Goal: Check status

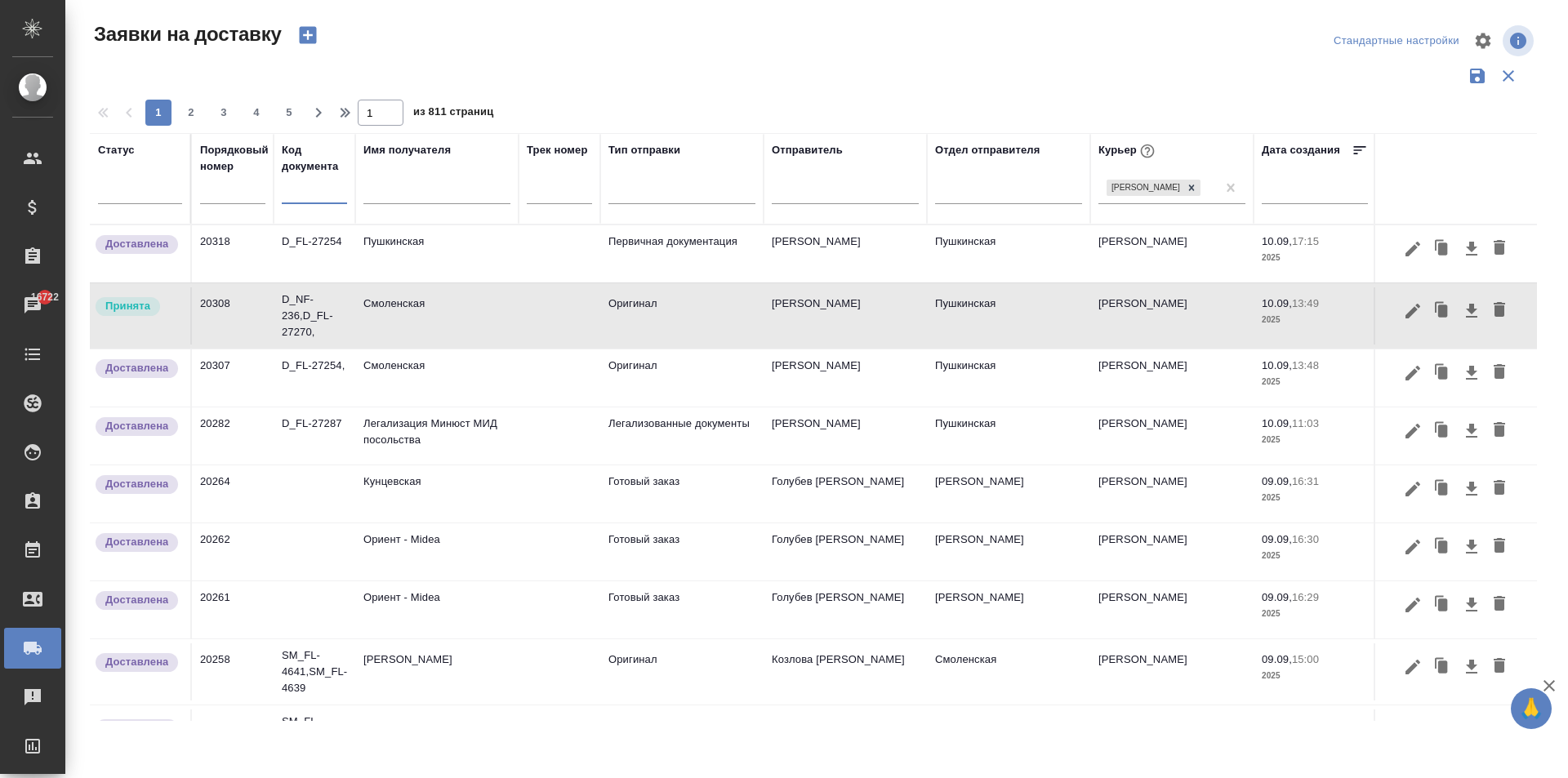
click at [322, 199] on input "text" at bounding box center [313, 193] width 65 height 20
paste input "20343"
type input "20343"
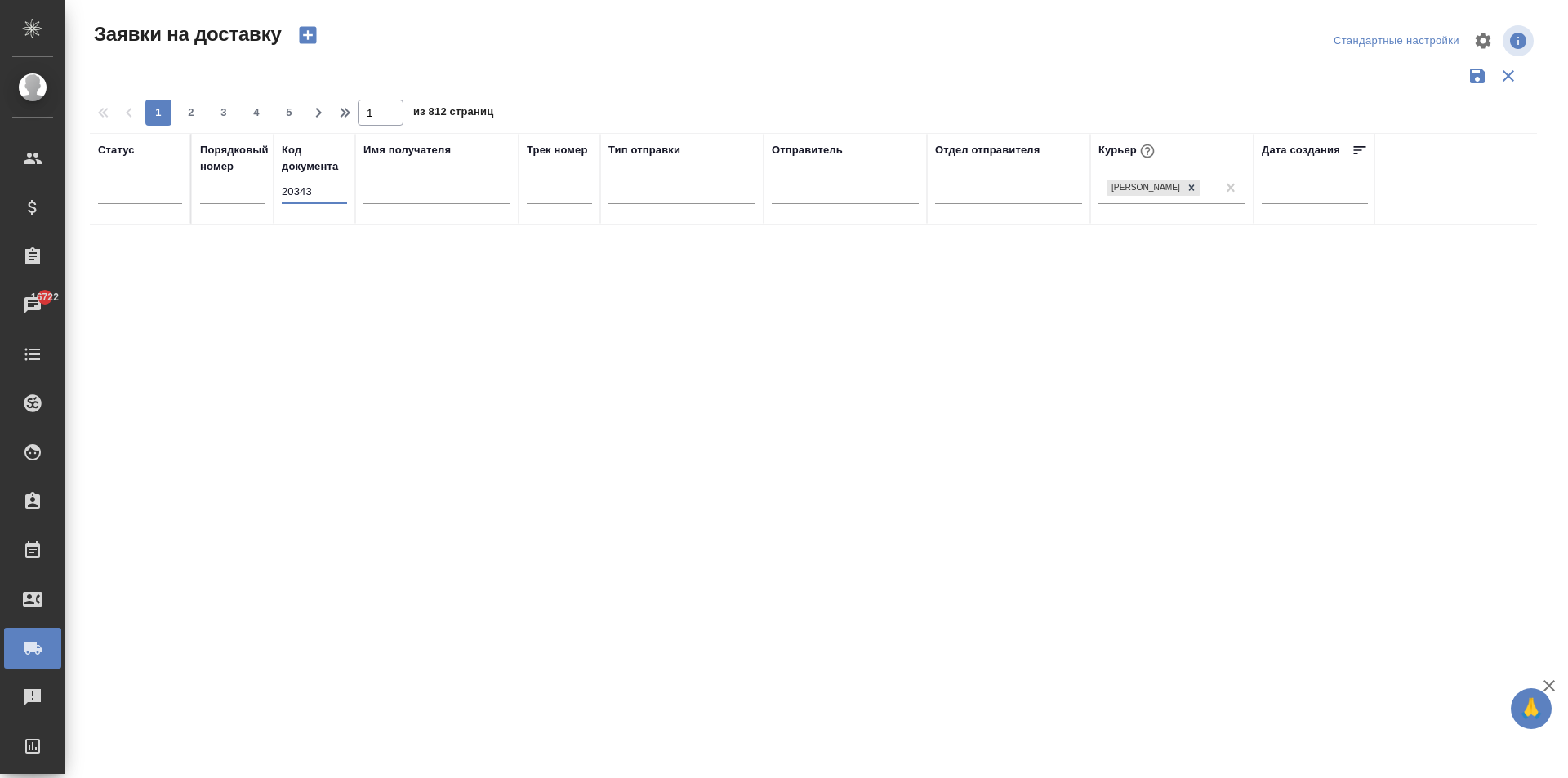
drag, startPoint x: 318, startPoint y: 194, endPoint x: 218, endPoint y: 193, distance: 100.0
click at [218, 193] on tr "Статус Порядковый номер Код документа 20343 Имя получателя Трек номер Тип отпра…" at bounding box center [937, 179] width 1695 height 91
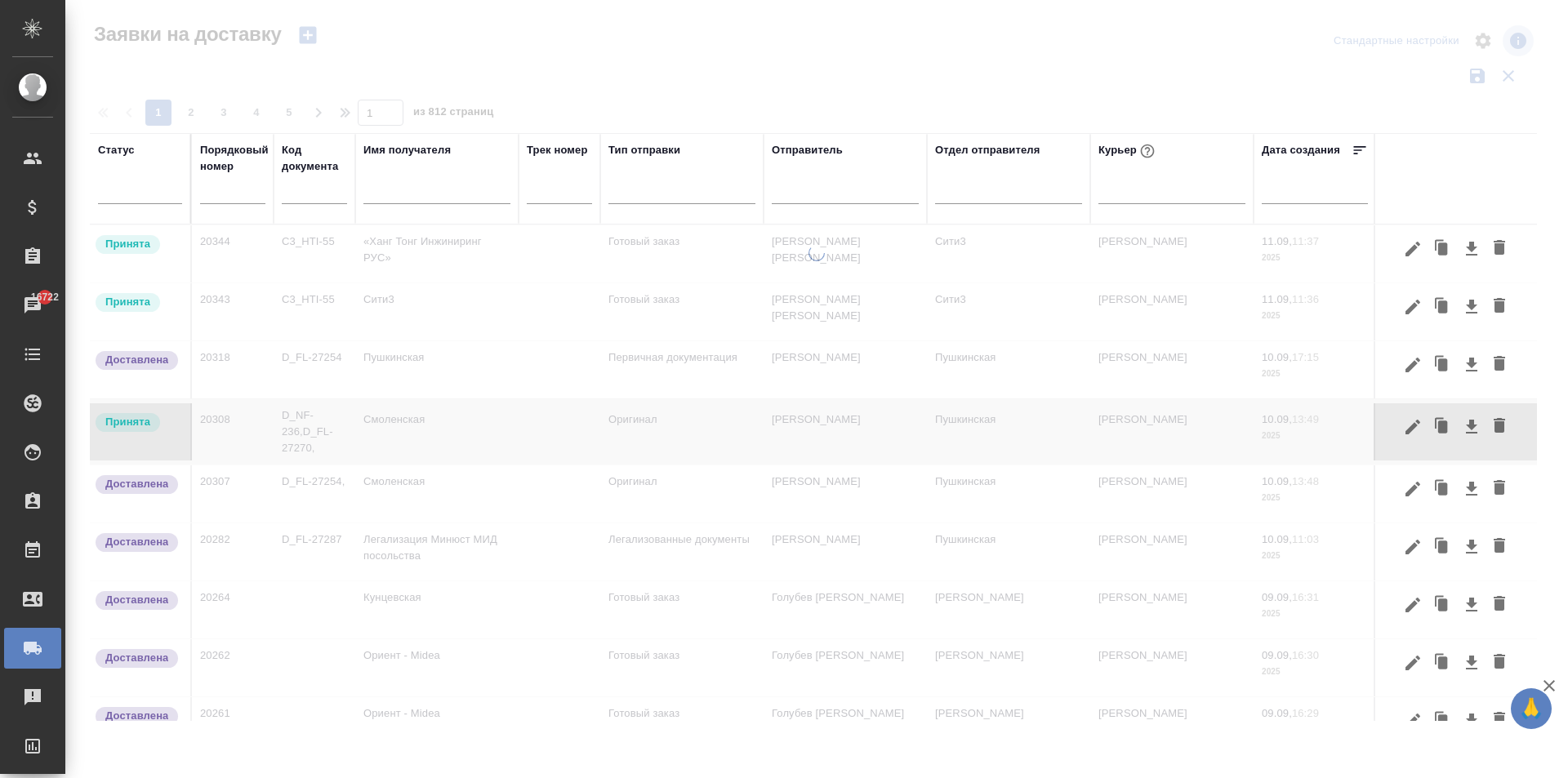
click at [224, 200] on input "text" at bounding box center [232, 192] width 65 height 23
paste input "20343"
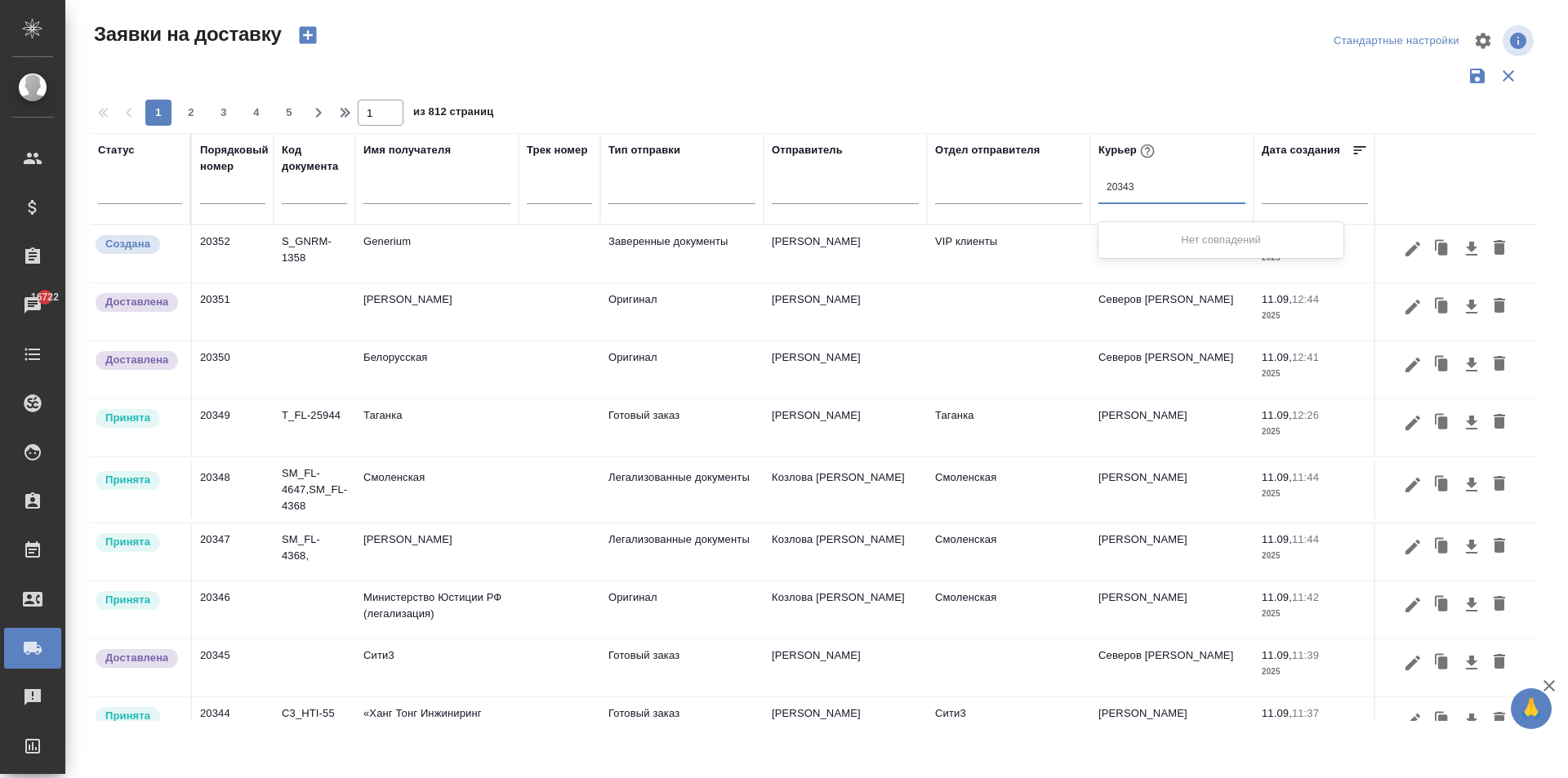
type input "20343"
click at [231, 199] on input "text" at bounding box center [232, 192] width 65 height 23
paste input "20343"
type input "20343"
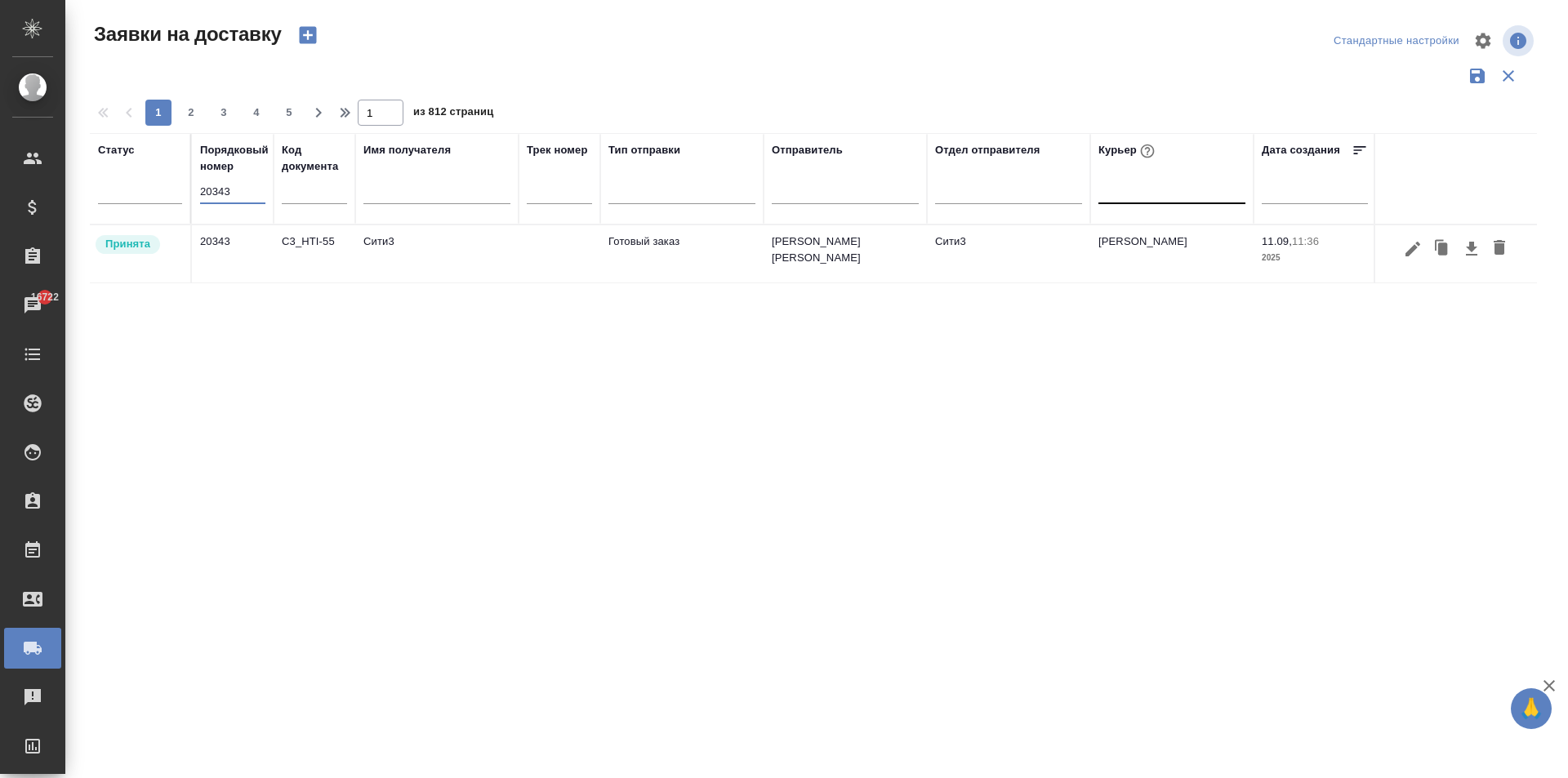
click at [1181, 192] on div at bounding box center [1172, 188] width 147 height 24
type input "t"
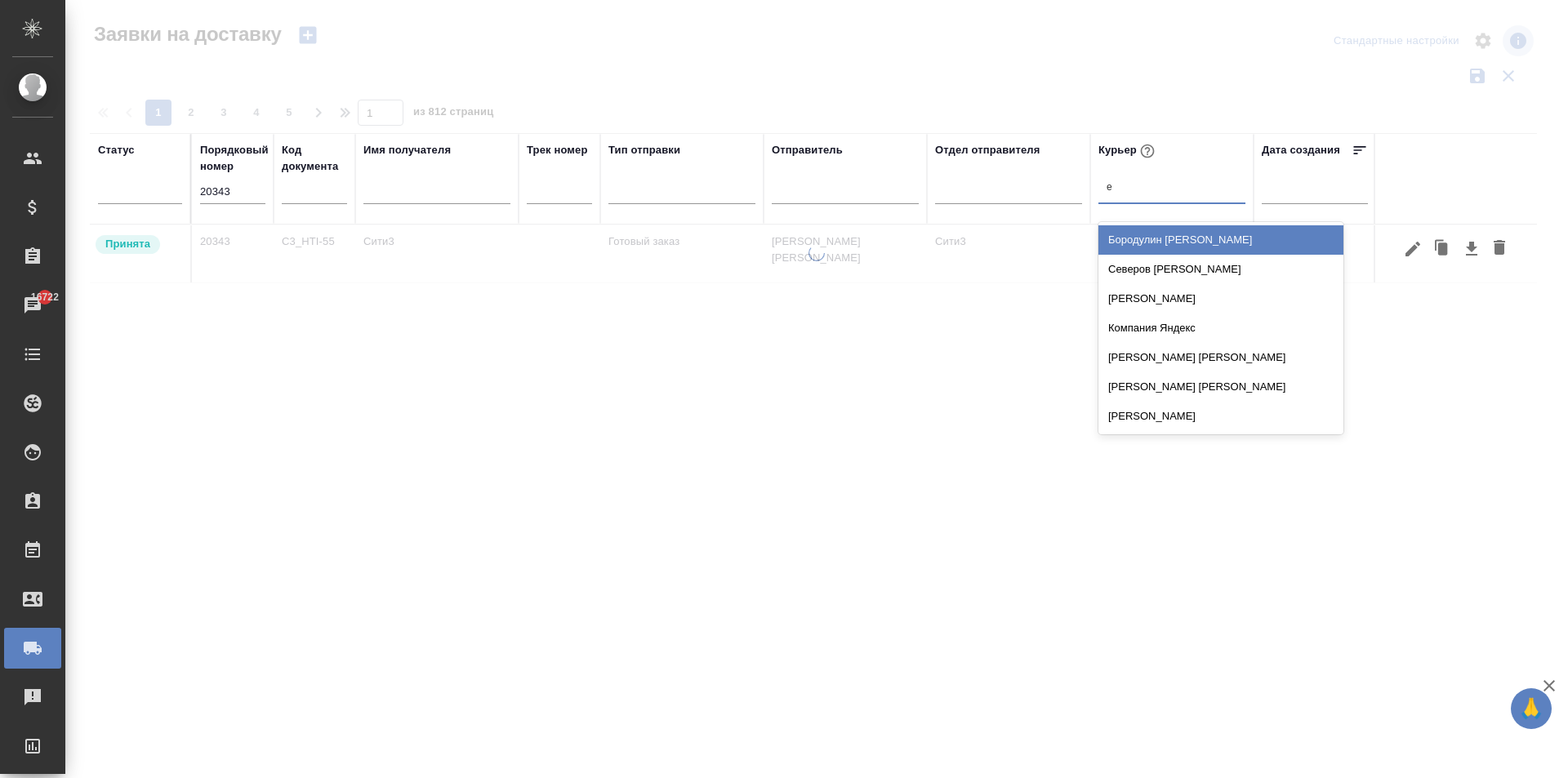
type input "ев"
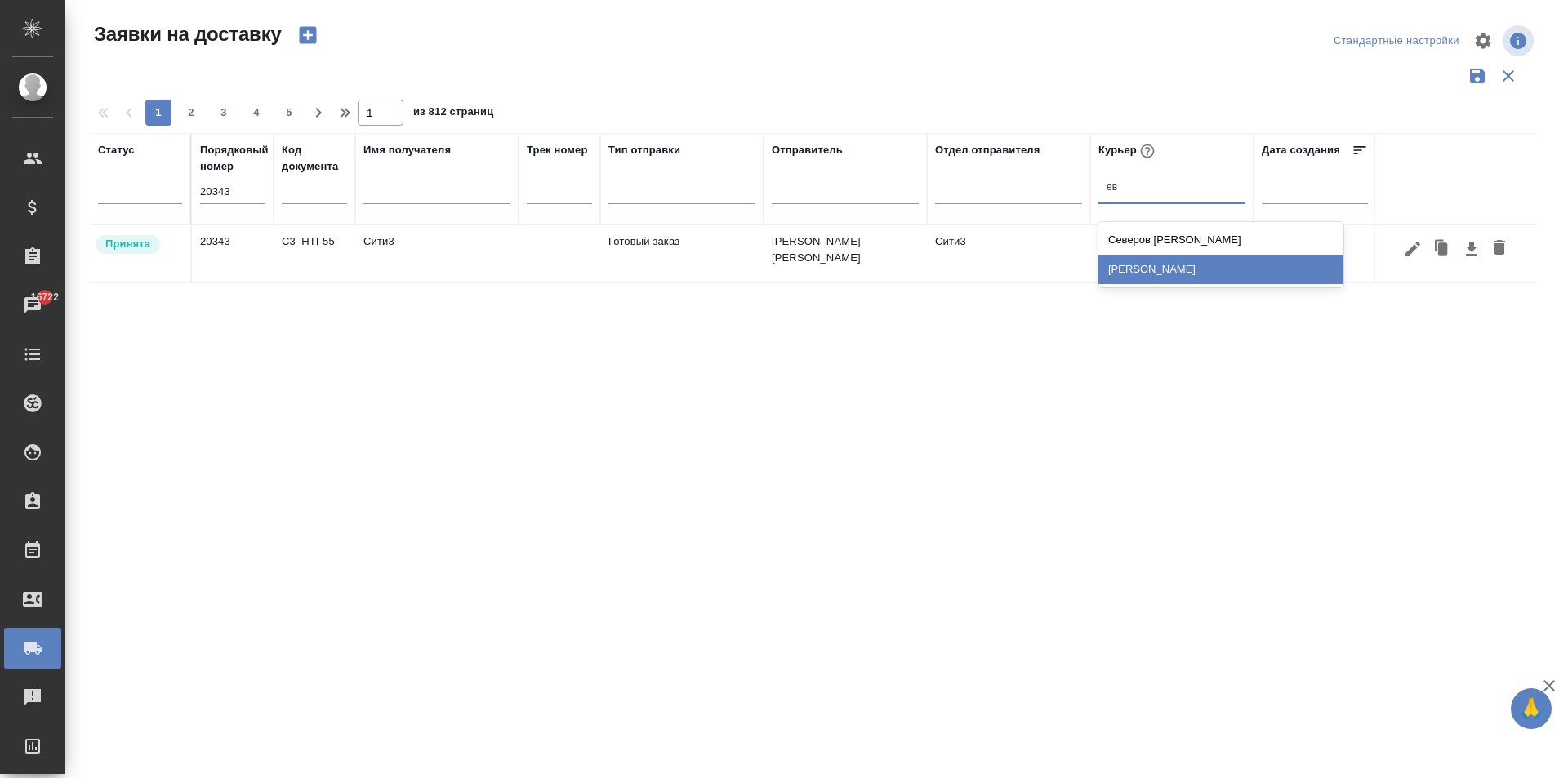
click at [1174, 270] on div "[PERSON_NAME]" at bounding box center [1221, 269] width 245 height 30
drag, startPoint x: 231, startPoint y: 184, endPoint x: 85, endPoint y: 177, distance: 146.2
click at [85, 177] on div "Заявки на доставку Стандартные настройки 1 2 3 4 5 1 из 812 страниц Статус Поря…" at bounding box center [819, 365] width 1478 height 730
